Goal: Task Accomplishment & Management: Manage account settings

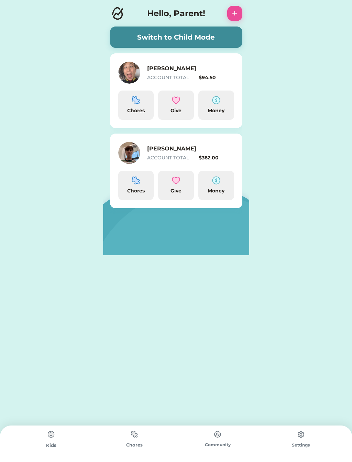
click at [221, 108] on div "Money" at bounding box center [216, 110] width 30 height 7
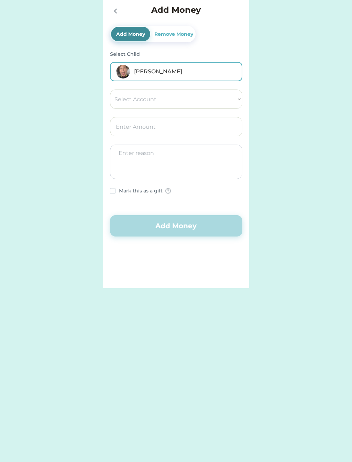
click at [123, 99] on select "Select Account Give Spend Save" at bounding box center [176, 98] width 132 height 19
select select ""1348695171700984260__LOOKUP__1662338892188x486215676091957250""
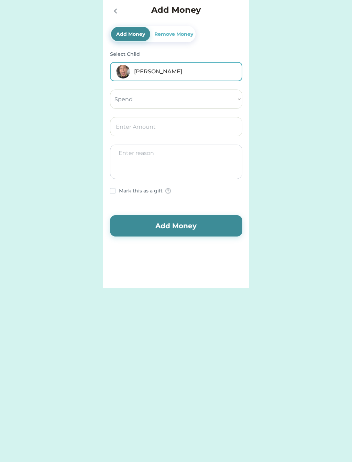
click at [120, 132] on input "input" at bounding box center [176, 126] width 132 height 19
type input "5.00"
click at [162, 224] on button "Add Money" at bounding box center [176, 225] width 132 height 21
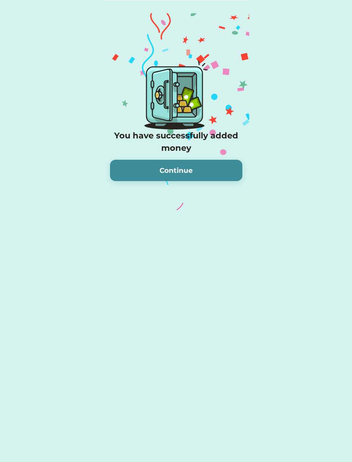
click at [152, 168] on button "Continue" at bounding box center [176, 170] width 132 height 21
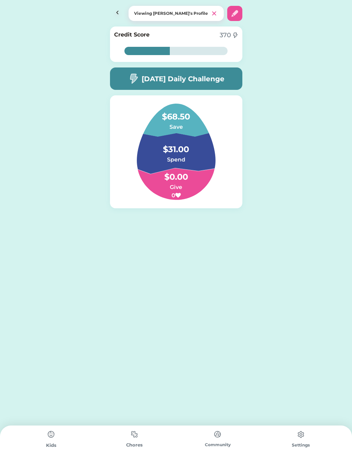
click at [119, 13] on img at bounding box center [117, 13] width 15 height 15
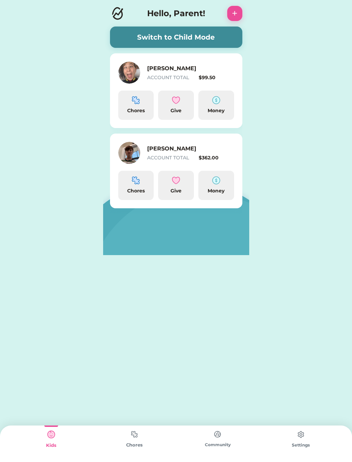
click at [213, 186] on div "Money" at bounding box center [217, 185] width 36 height 29
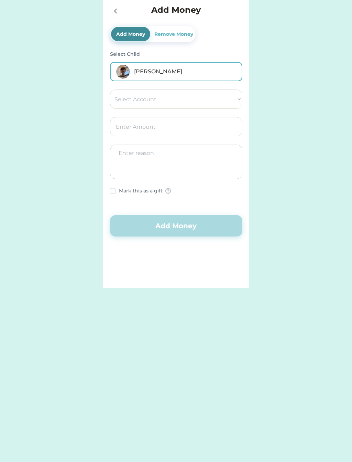
click at [119, 96] on select "Select Account Give Save Spend" at bounding box center [176, 98] width 132 height 19
select select ""1348695171700984260__LOOKUP__1662338918408x766351591269990400""
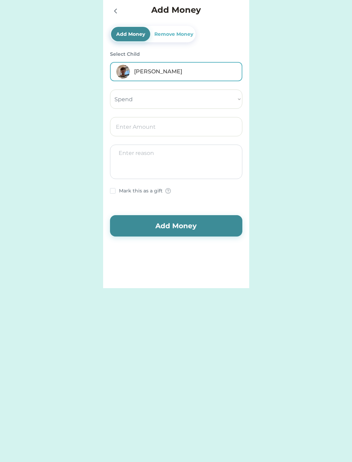
click at [121, 121] on input "input" at bounding box center [176, 126] width 132 height 19
type input "5.00"
click at [151, 221] on button "Add Money" at bounding box center [176, 225] width 132 height 21
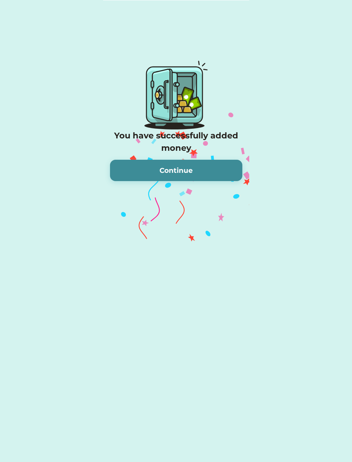
click at [134, 169] on button "Continue" at bounding box center [176, 170] width 132 height 21
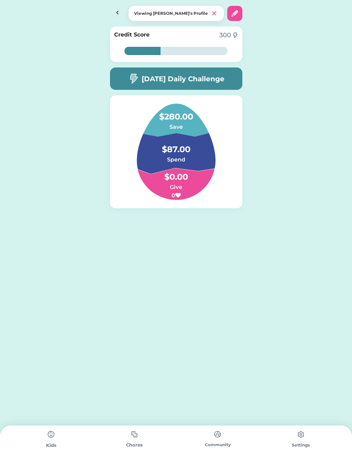
click at [115, 8] on img at bounding box center [117, 13] width 15 height 15
